Goal: Find specific page/section: Find specific page/section

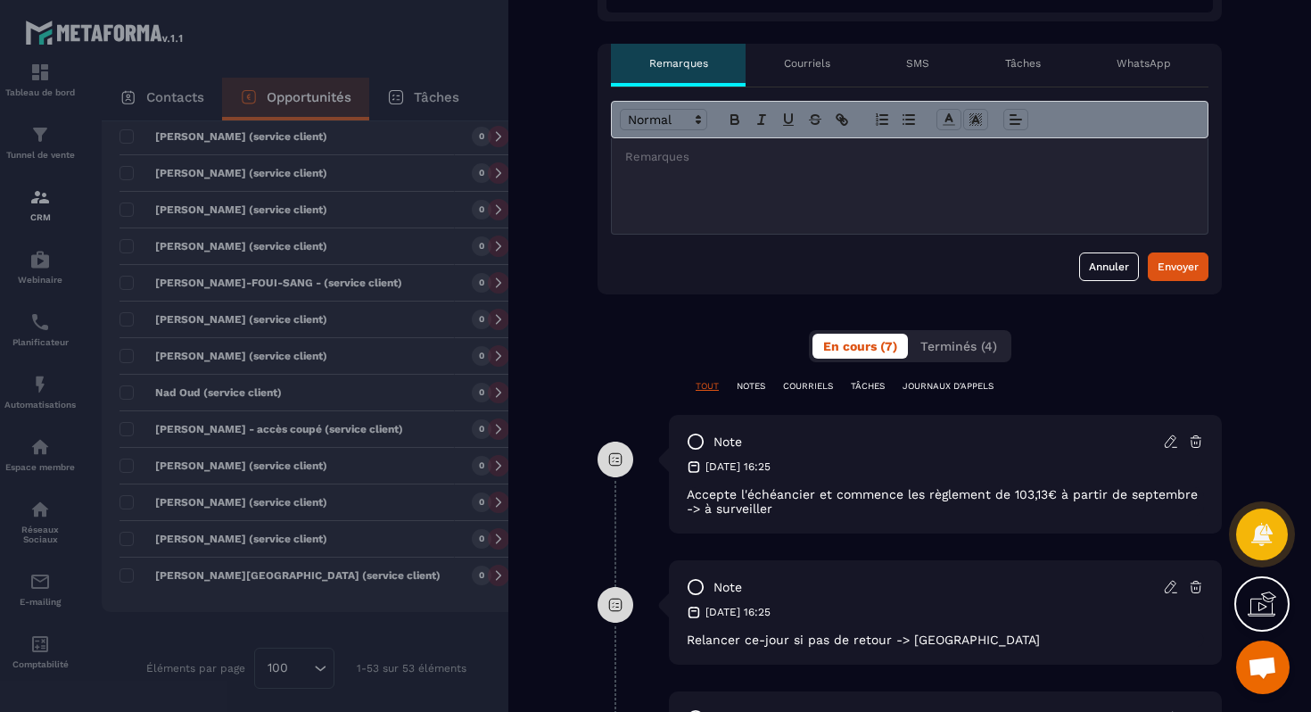
scroll to position [766, 0]
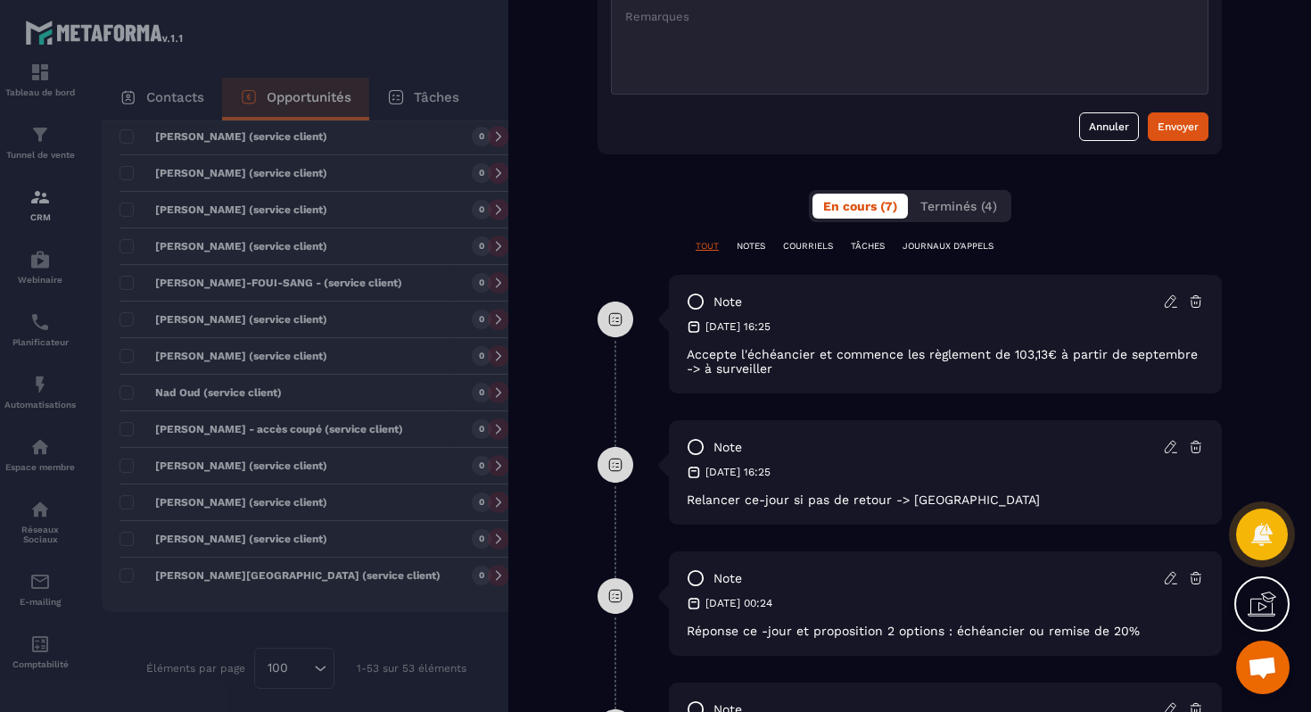
click at [452, 637] on div at bounding box center [655, 356] width 1311 height 712
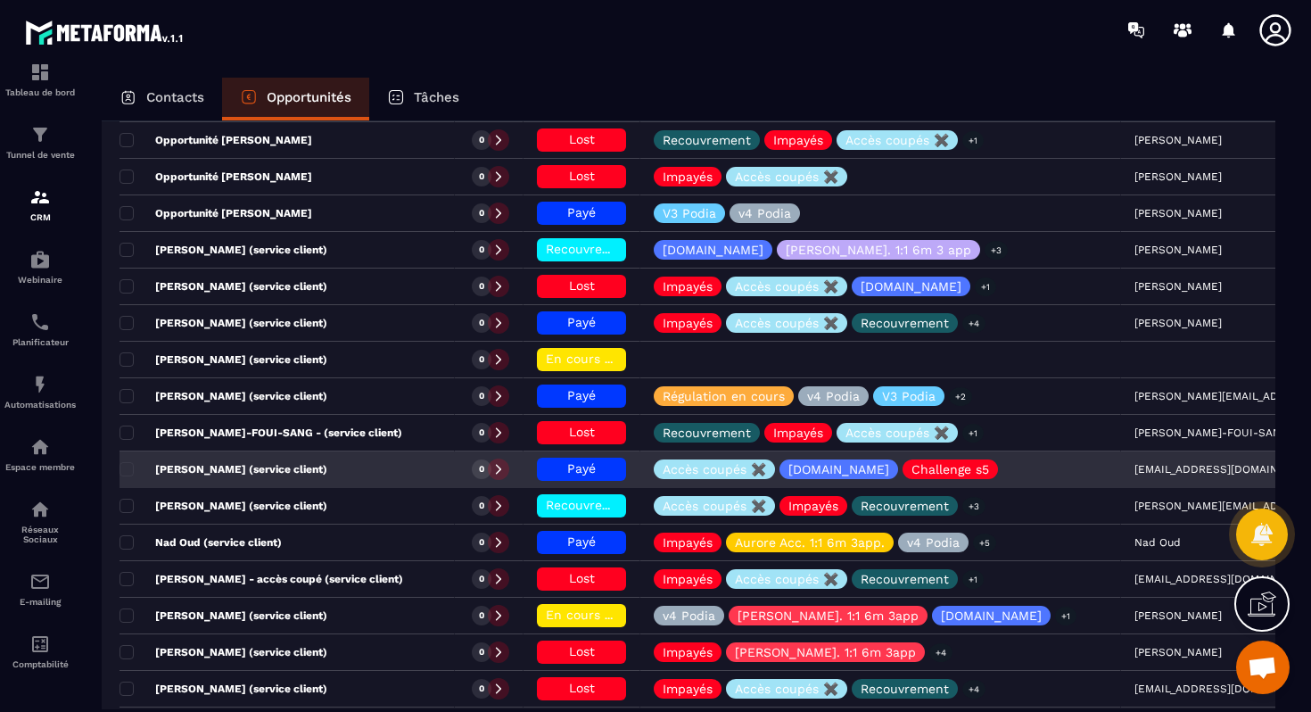
scroll to position [1537, 0]
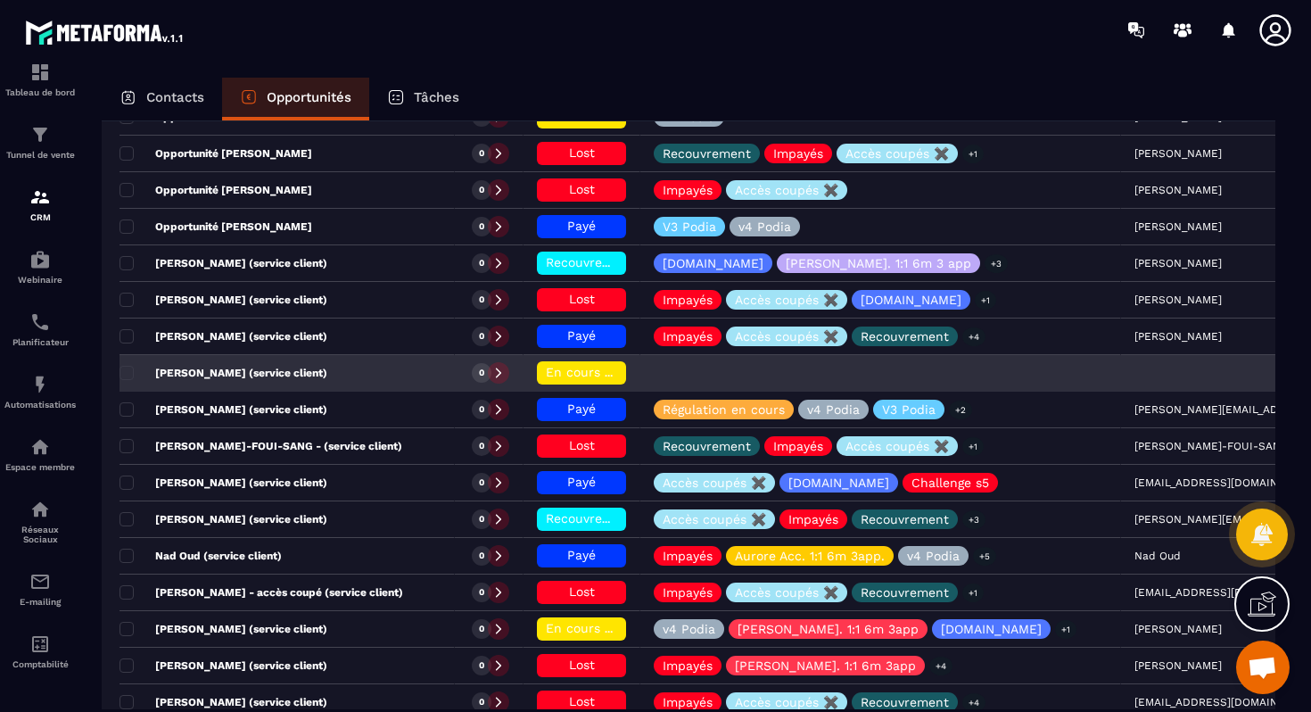
click at [259, 376] on p "[PERSON_NAME] (service client)" at bounding box center [224, 373] width 208 height 14
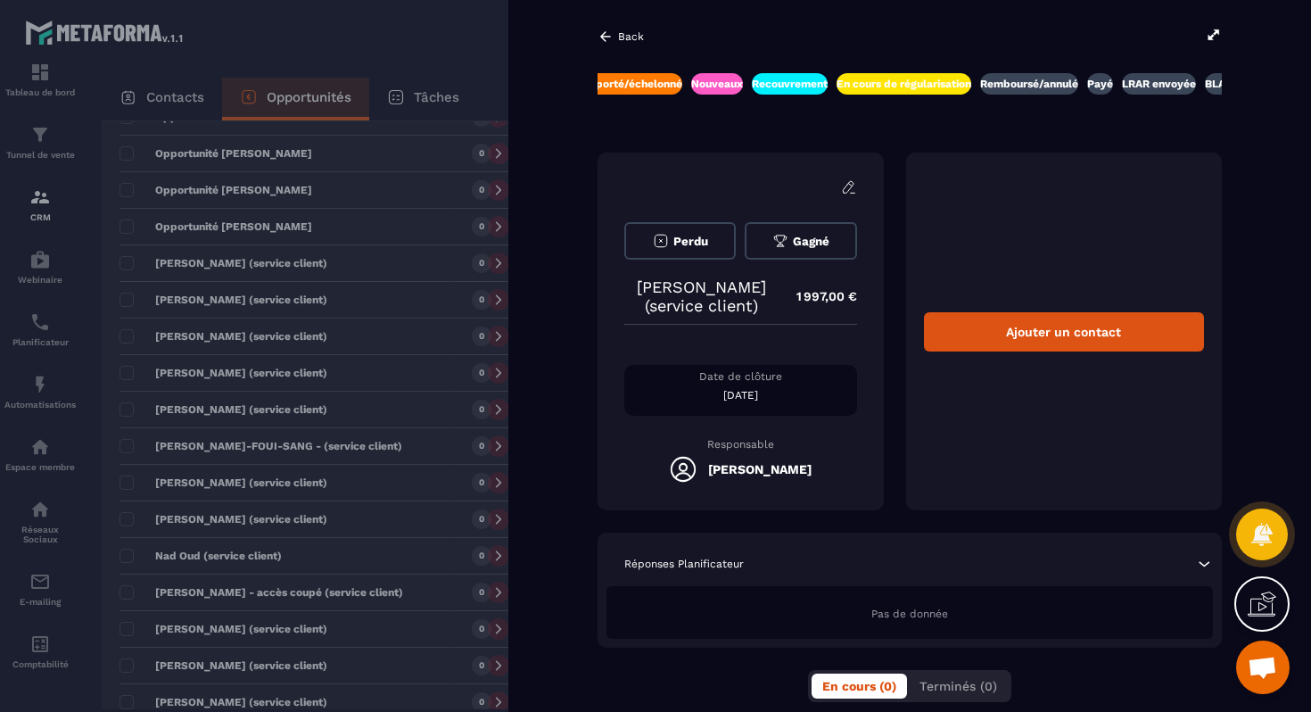
drag, startPoint x: 314, startPoint y: 517, endPoint x: 328, endPoint y: 513, distance: 14.7
click at [316, 516] on div at bounding box center [655, 356] width 1311 height 712
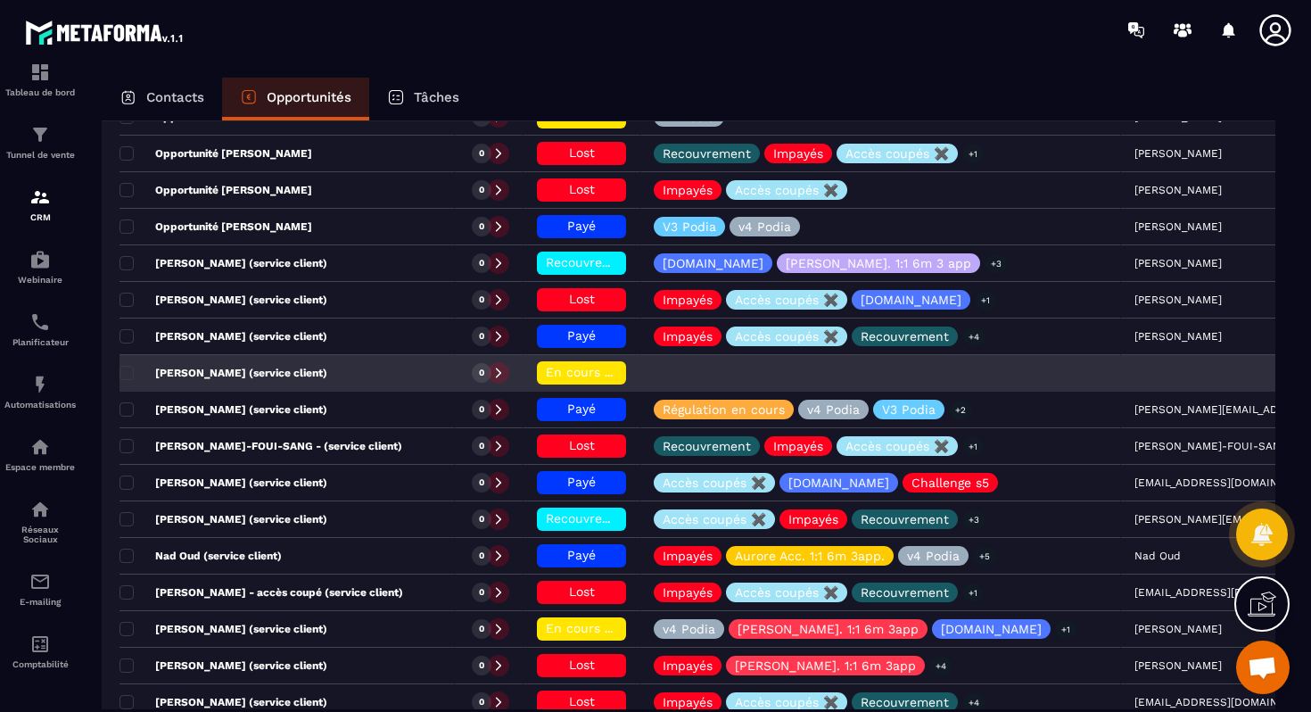
click at [260, 377] on p "[PERSON_NAME] (service client)" at bounding box center [224, 373] width 208 height 14
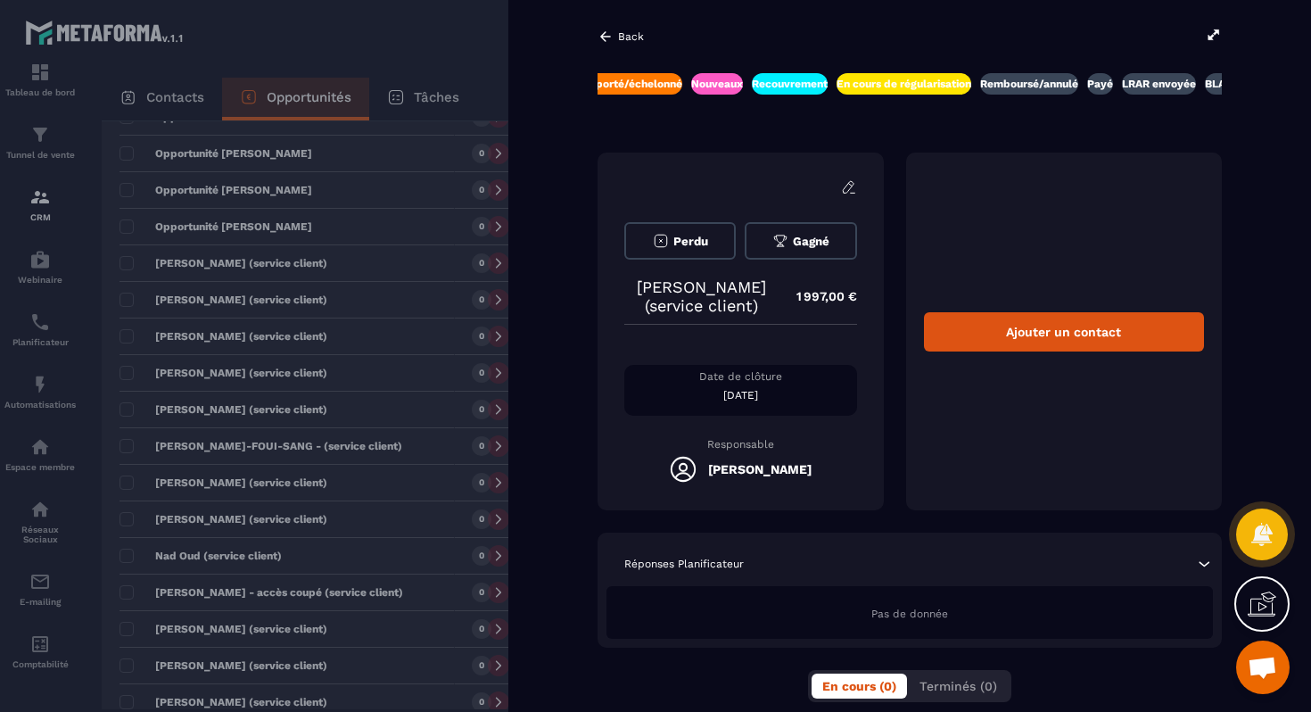
click at [1075, 659] on div "Back PRLVT auto en attente Impayés accès coupés ❌ Demande de rétractation/repor…" at bounding box center [909, 356] width 803 height 712
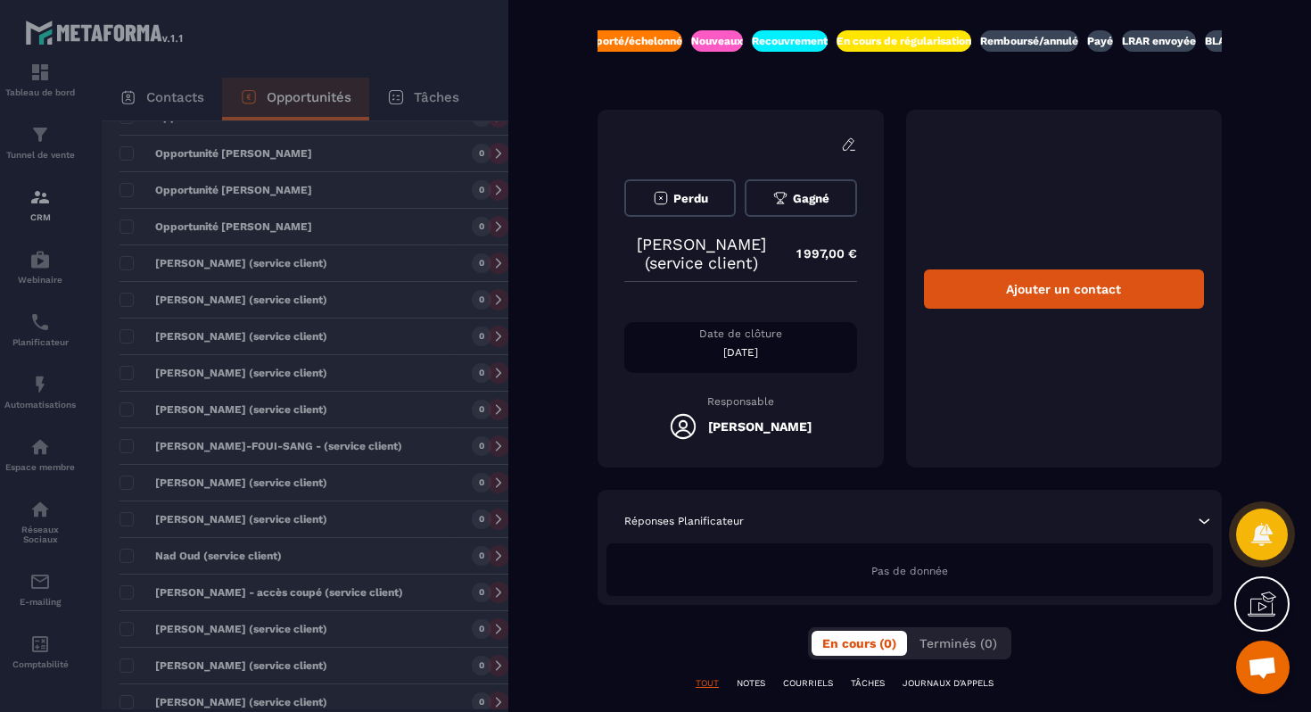
click at [874, 584] on div "Pas de donnée" at bounding box center [910, 569] width 607 height 53
click at [363, 595] on div at bounding box center [655, 356] width 1311 height 712
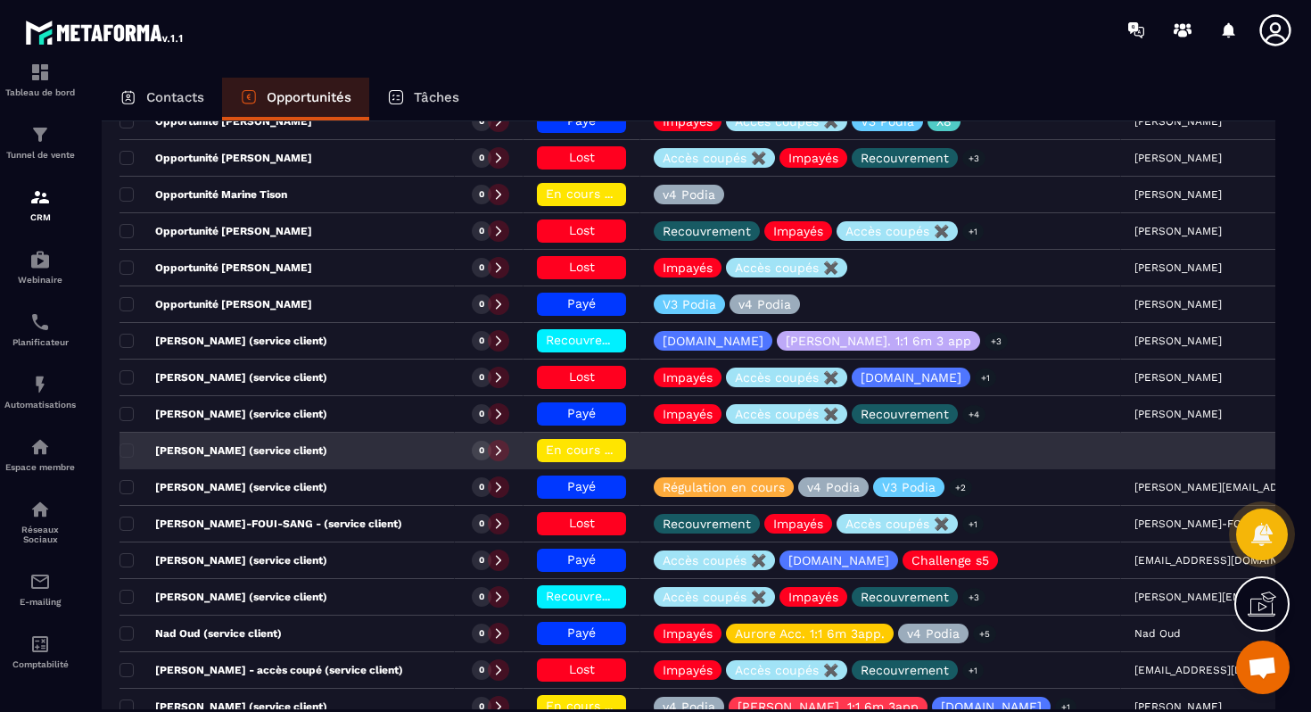
scroll to position [1459, 0]
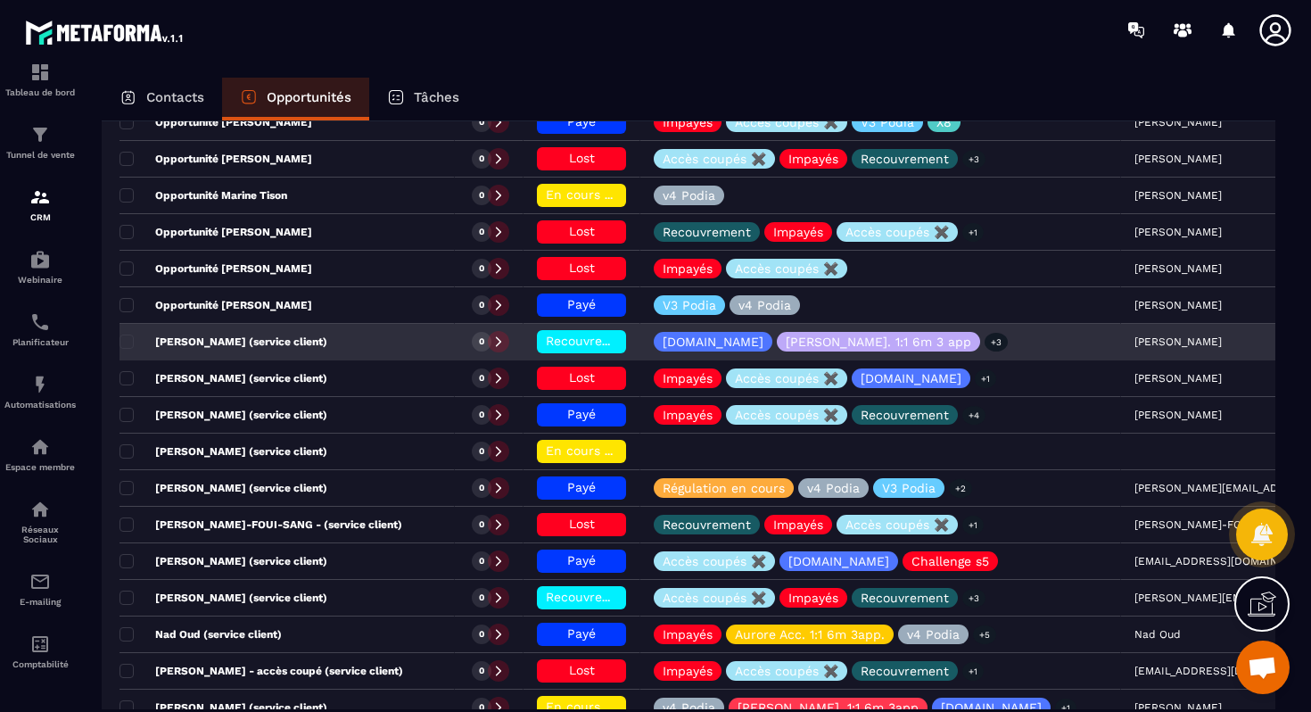
click at [316, 347] on div "[PERSON_NAME] (service client)" at bounding box center [287, 343] width 335 height 36
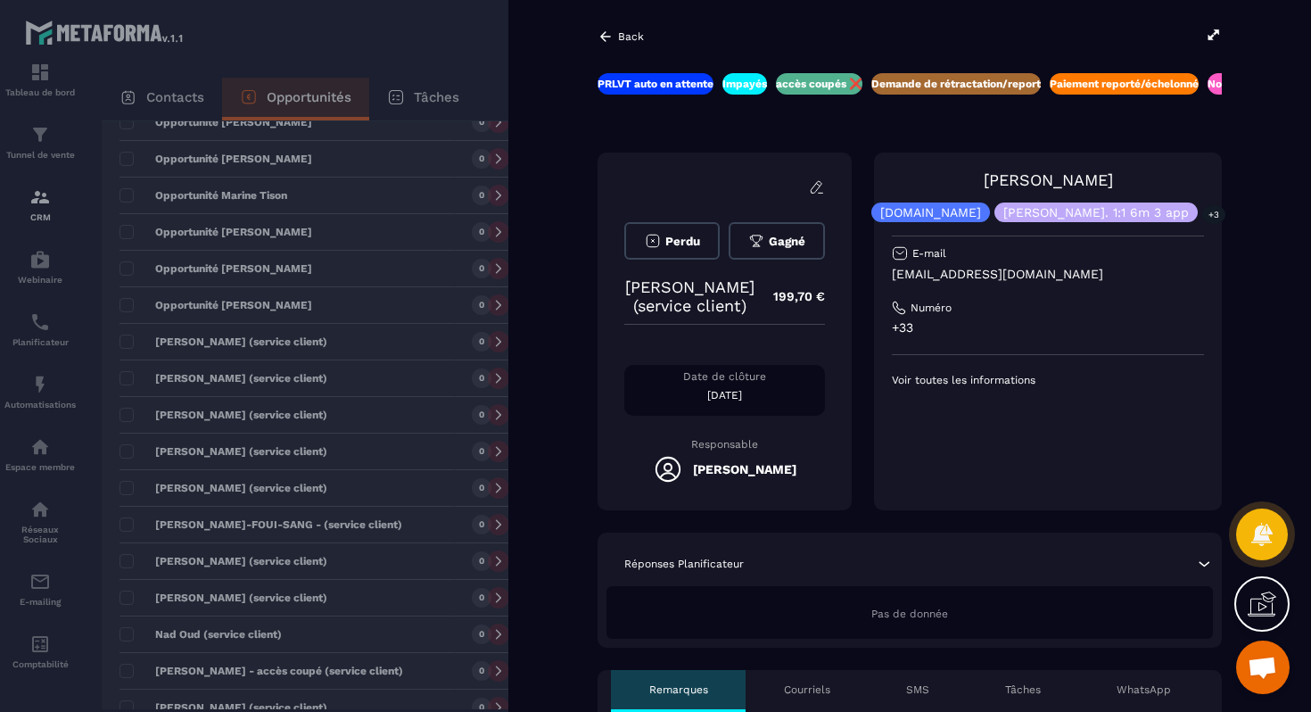
scroll to position [129, 0]
